Goal: Transaction & Acquisition: Register for event/course

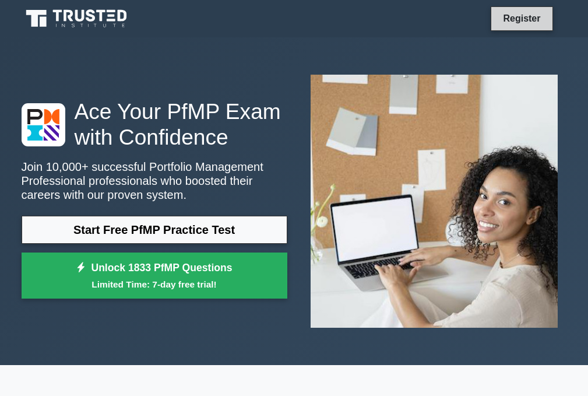
click at [534, 19] on link "Register" at bounding box center [521, 18] width 51 height 15
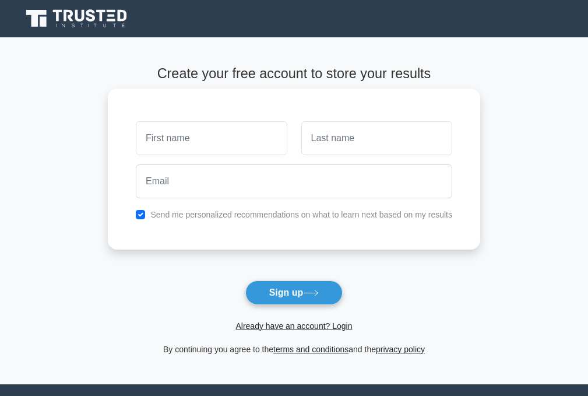
click at [233, 137] on input "text" at bounding box center [211, 138] width 151 height 34
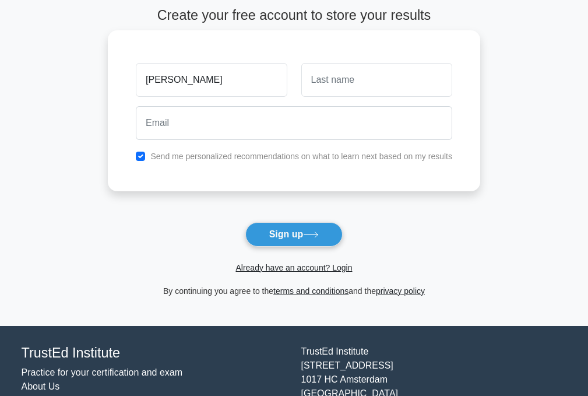
type input "[PERSON_NAME]"
click at [382, 66] on input "text" at bounding box center [376, 80] width 151 height 34
drag, startPoint x: 382, startPoint y: 66, endPoint x: 374, endPoint y: 44, distance: 24.1
click at [374, 44] on div "[PERSON_NAME] Send me personalized recommendations on what to learn next based …" at bounding box center [294, 110] width 372 height 161
click at [375, 88] on input "text" at bounding box center [376, 80] width 151 height 34
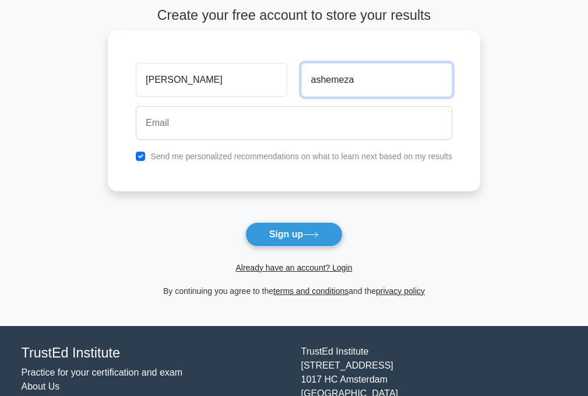
scroll to position [0, 0]
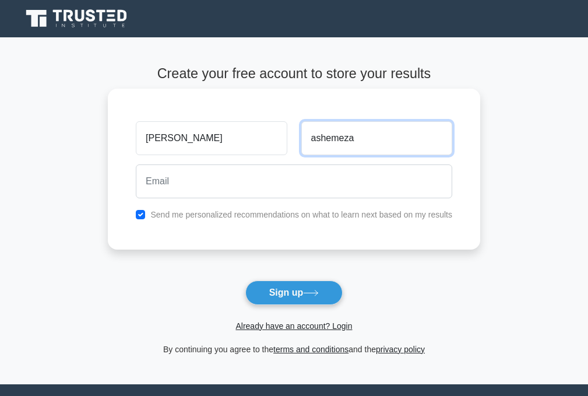
click at [344, 150] on input "ashemeza" at bounding box center [376, 138] width 151 height 34
type input "ashemeza"
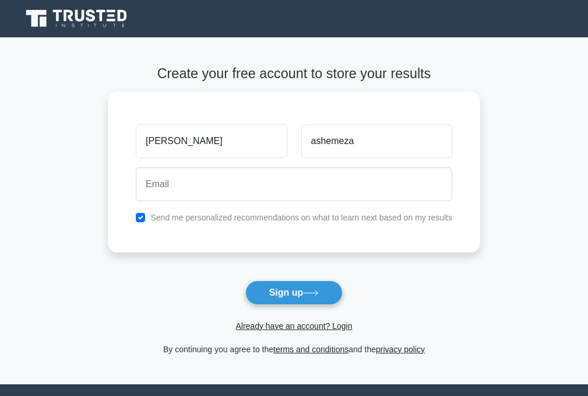
drag, startPoint x: 344, startPoint y: 150, endPoint x: 550, endPoint y: 64, distance: 223.8
click at [550, 64] on main "Create your free account to store your results [PERSON_NAME] ashemeza Send me p…" at bounding box center [294, 210] width 588 height 346
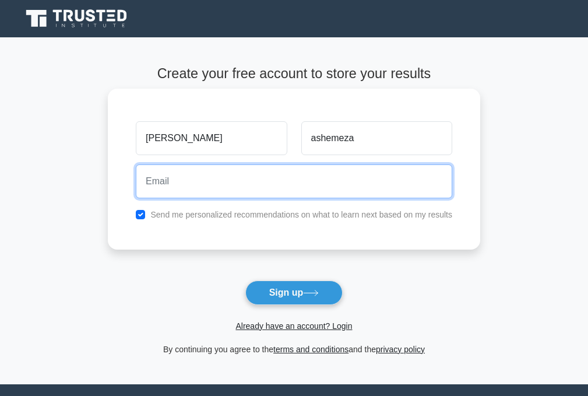
click at [190, 192] on input "email" at bounding box center [294, 181] width 316 height 34
